Goal: Book appointment/travel/reservation

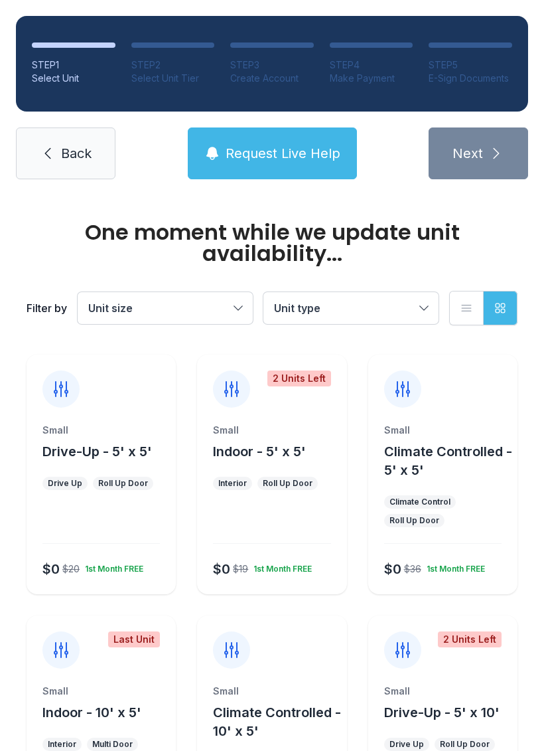
click at [270, 708] on button "Climate Controlled - 10' x 5'" at bounding box center [277, 721] width 128 height 37
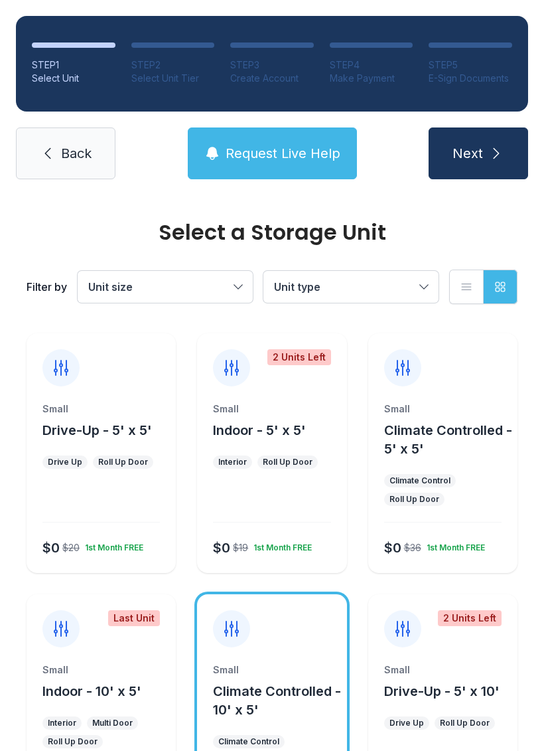
click at [490, 155] on icon "submit" at bounding box center [497, 153] width 16 height 16
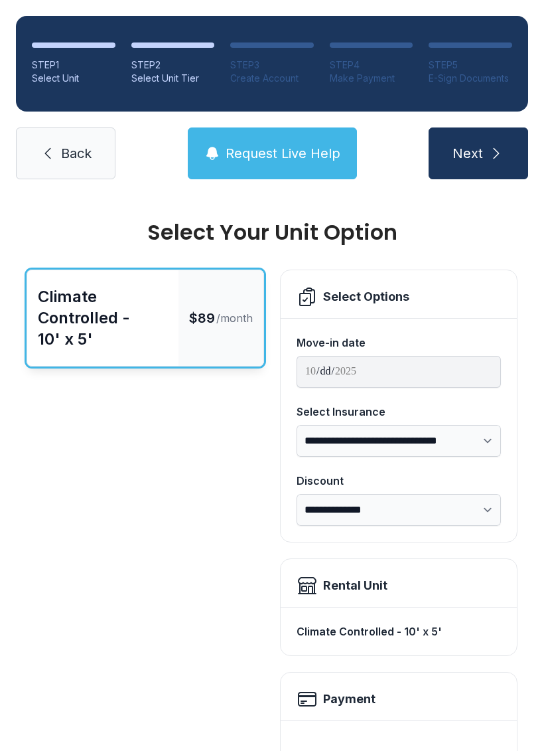
click at [490, 152] on icon "submit" at bounding box center [497, 153] width 16 height 16
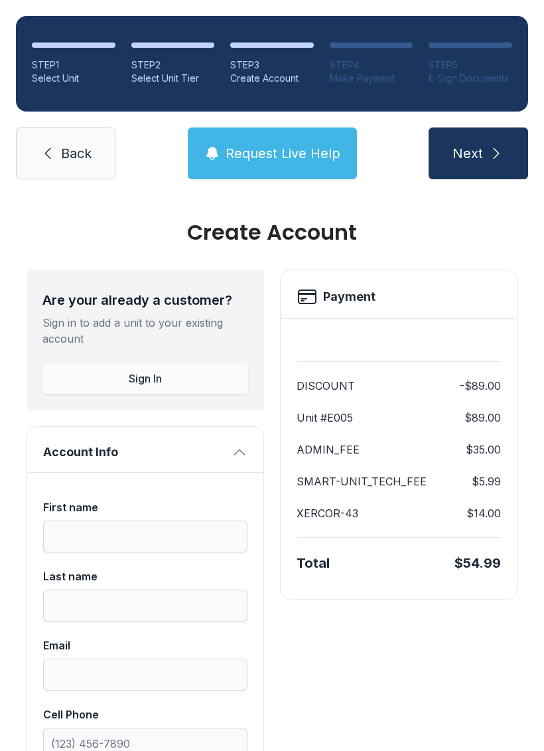
click at [50, 160] on icon at bounding box center [48, 153] width 16 height 16
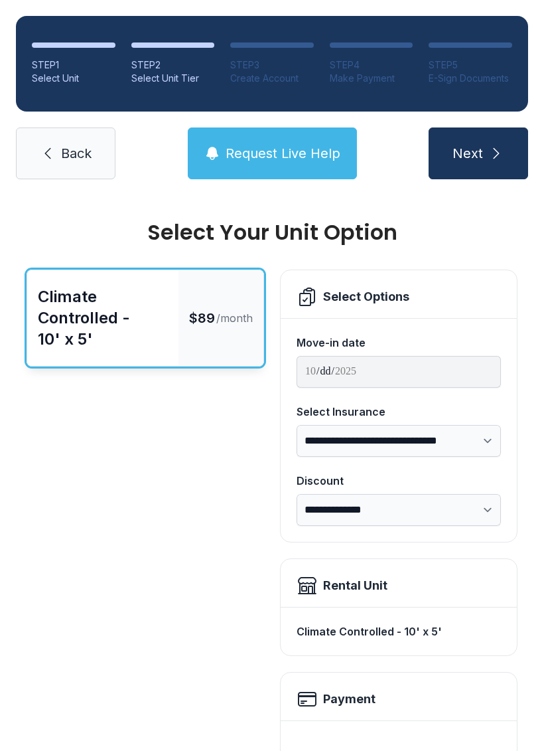
click at [49, 153] on icon at bounding box center [48, 153] width 16 height 16
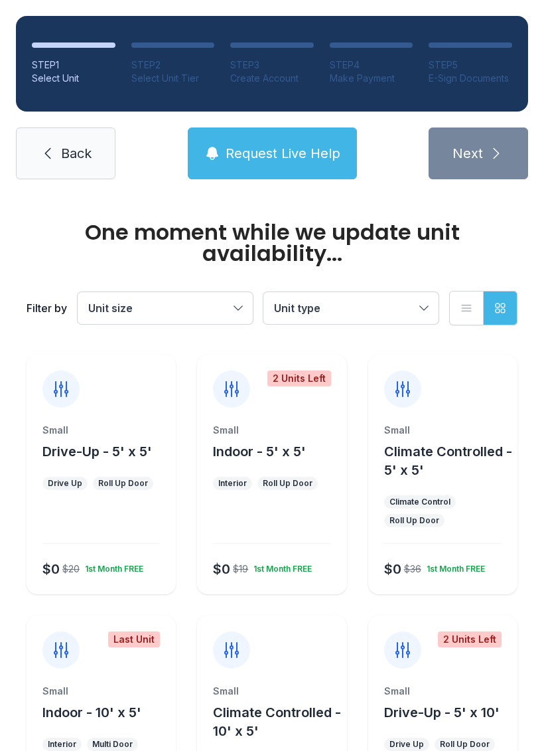
click at [66, 157] on span "Back" at bounding box center [76, 153] width 31 height 19
